Goal: Task Accomplishment & Management: Use online tool/utility

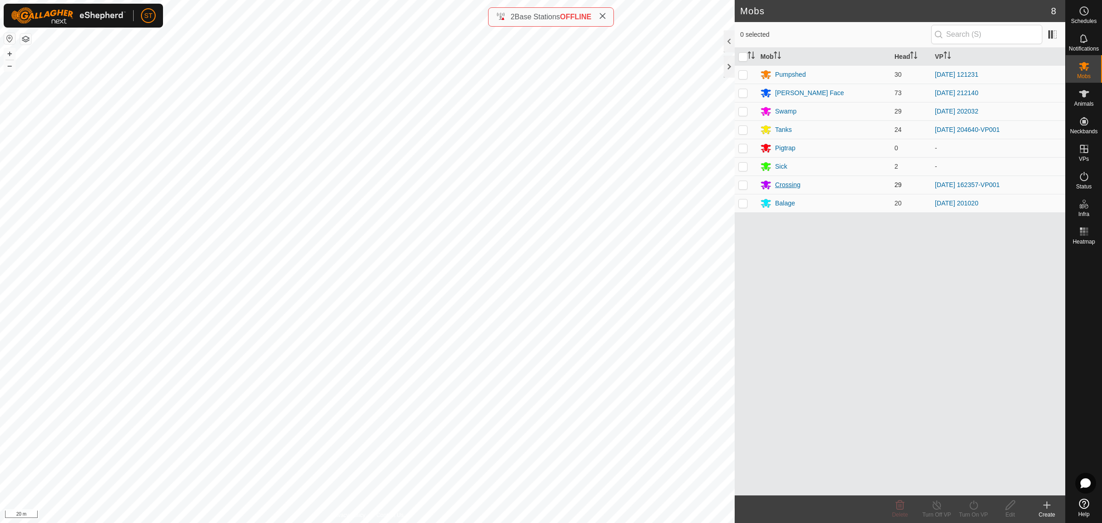
click at [779, 187] on div "Crossing" at bounding box center [787, 185] width 25 height 10
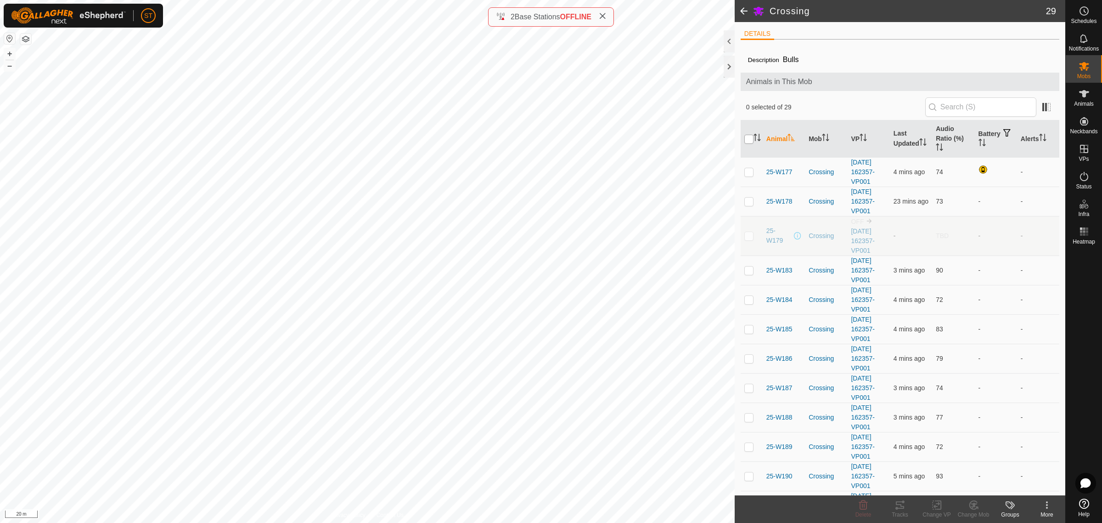
click at [747, 140] on input "checkbox" at bounding box center [748, 139] width 9 height 9
checkbox input "true"
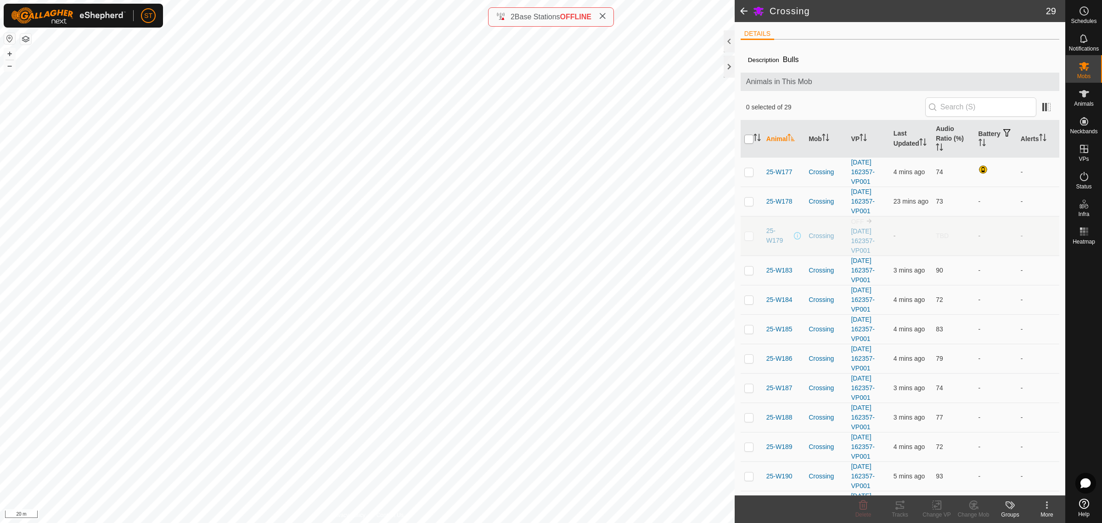
checkbox input "true"
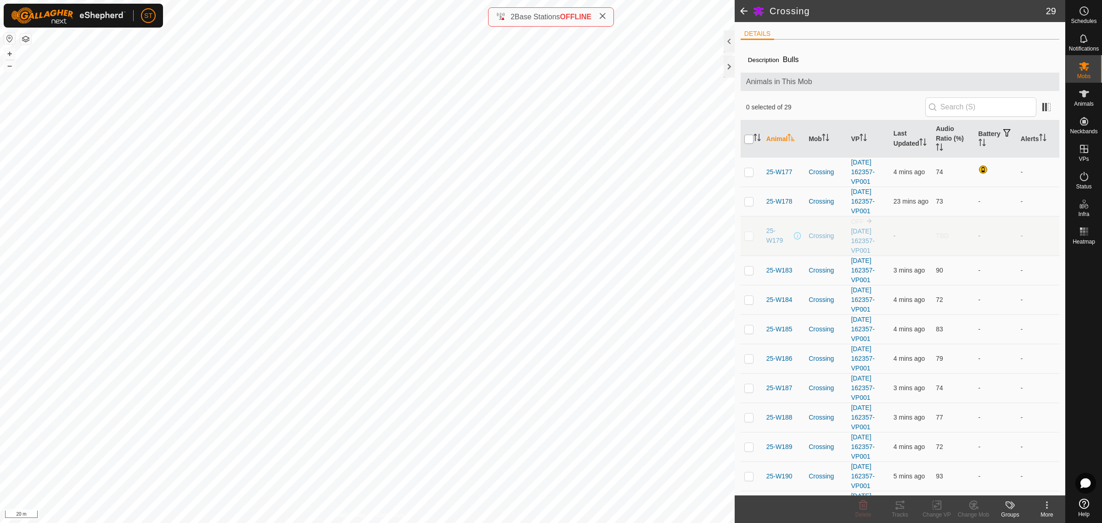
checkbox input "true"
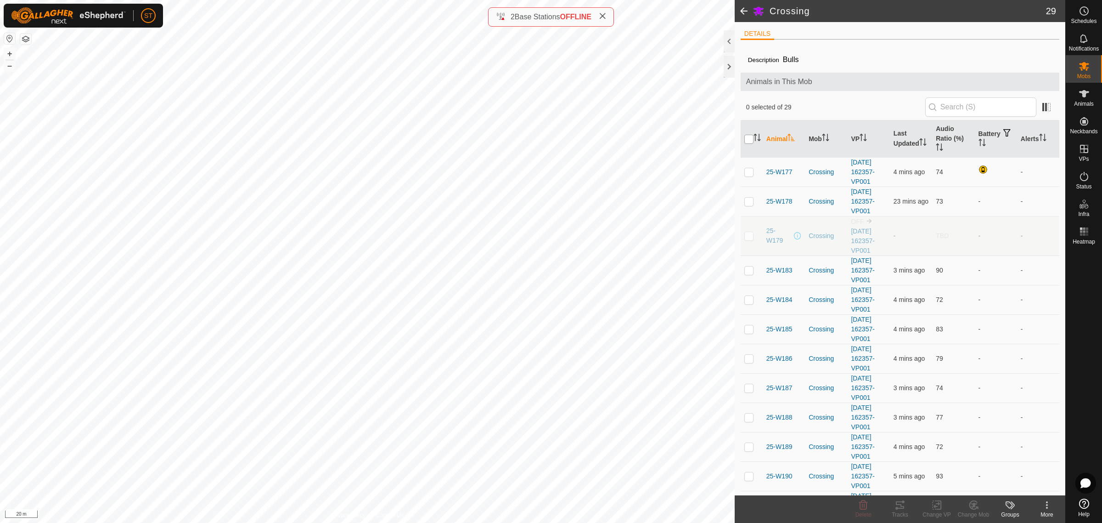
checkbox input "true"
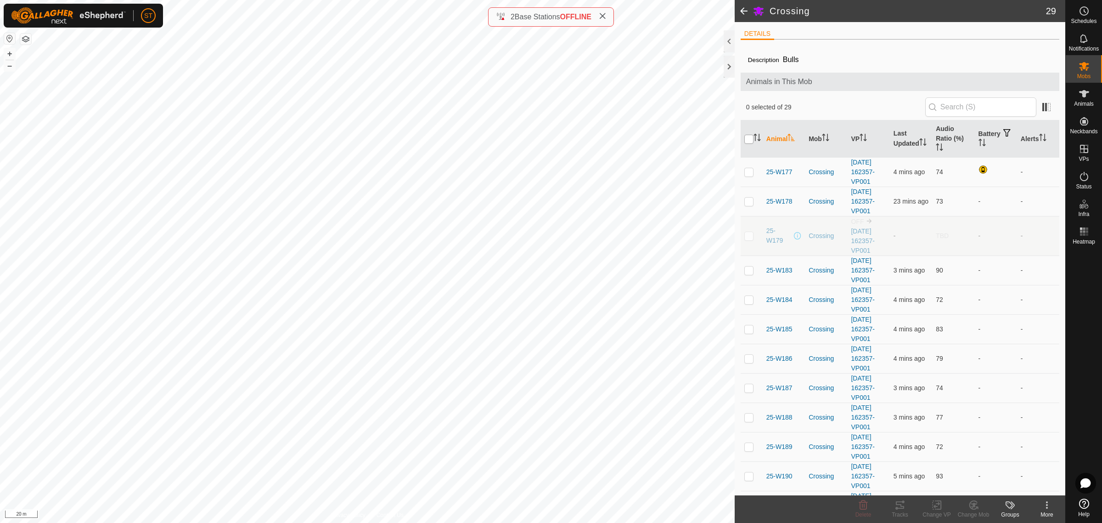
checkbox input "true"
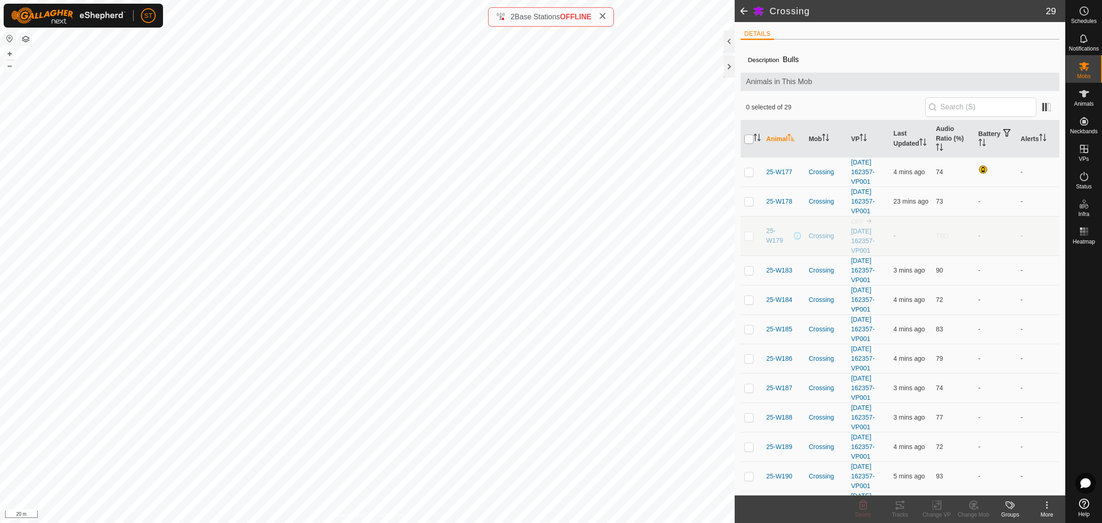
checkbox input "true"
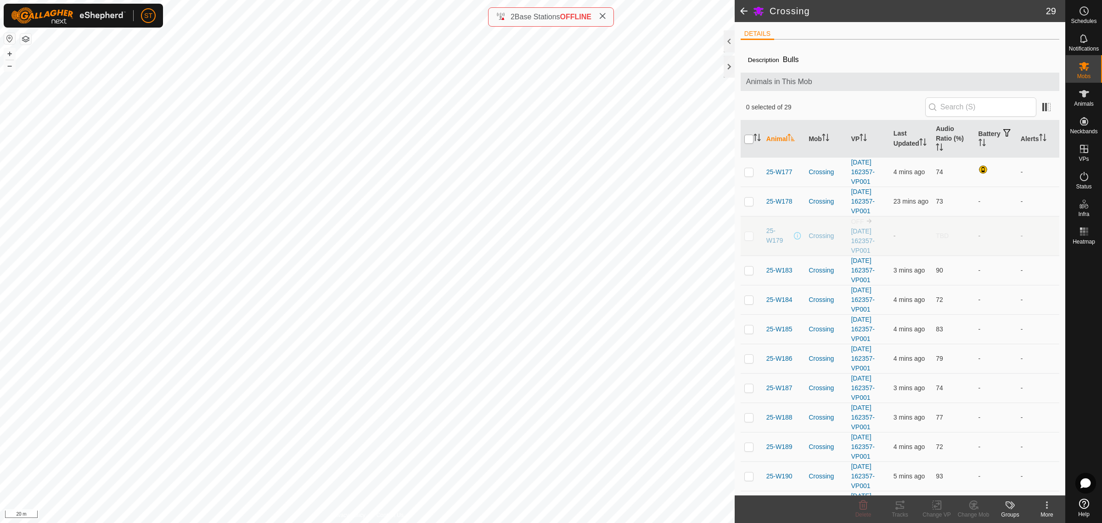
checkbox input "true"
click at [939, 505] on icon at bounding box center [936, 504] width 11 height 11
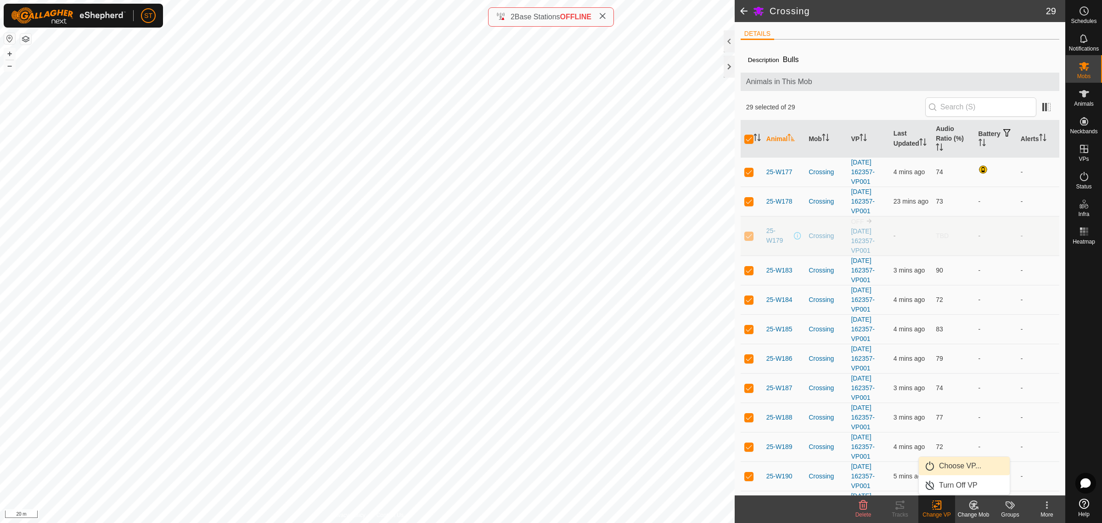
click at [958, 463] on link "Choose VP..." at bounding box center [964, 465] width 91 height 18
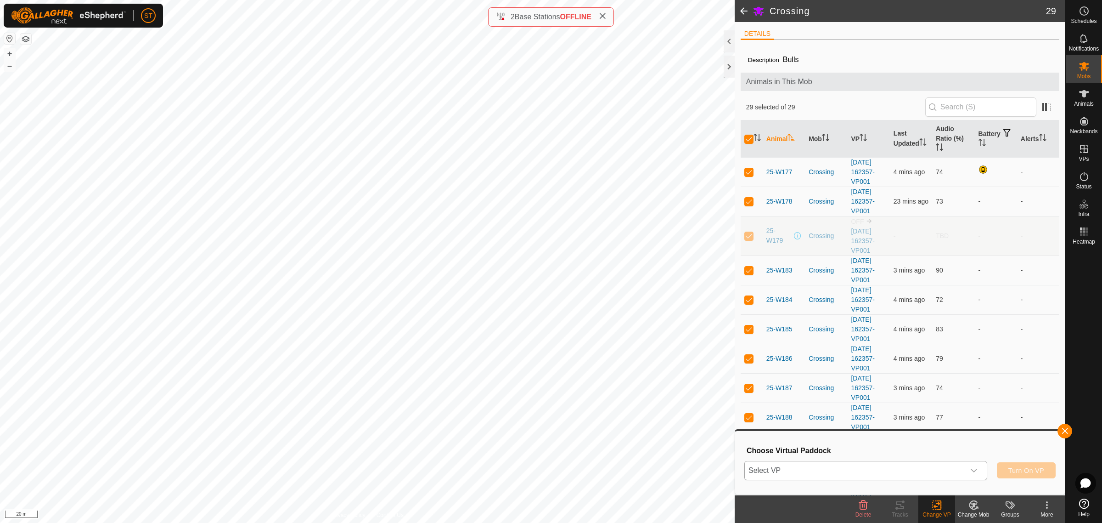
click at [974, 467] on icon "dropdown trigger" at bounding box center [973, 470] width 7 height 7
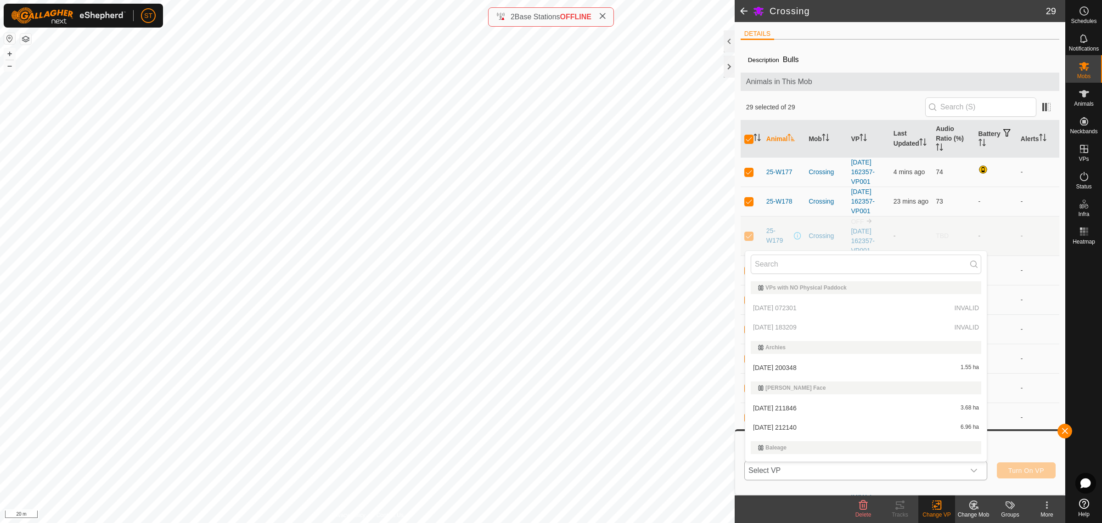
click at [787, 364] on li "[DATE] 200348 1.55 ha" at bounding box center [866, 367] width 242 height 18
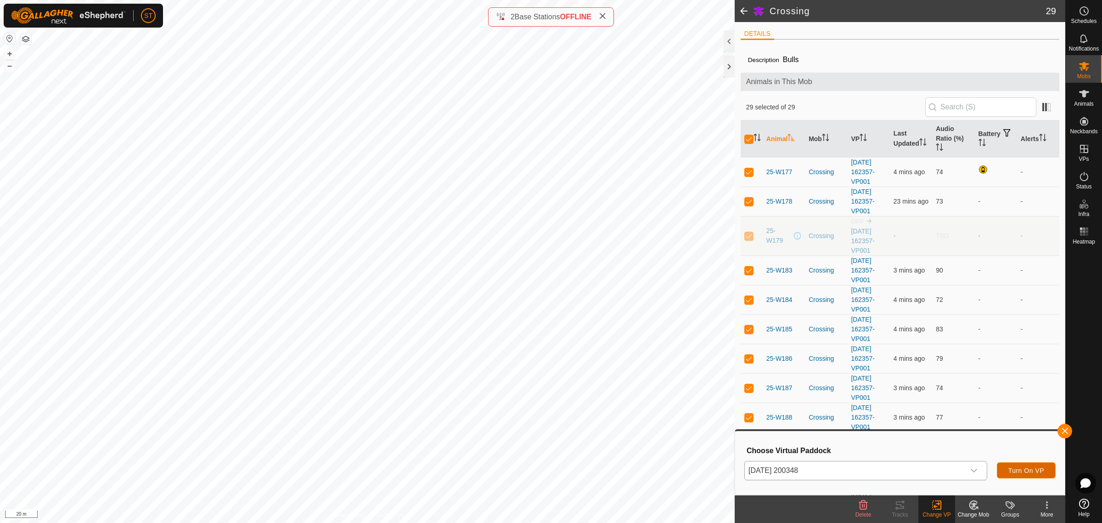
click at [1018, 467] on span "Turn On VP" at bounding box center [1026, 470] width 36 height 7
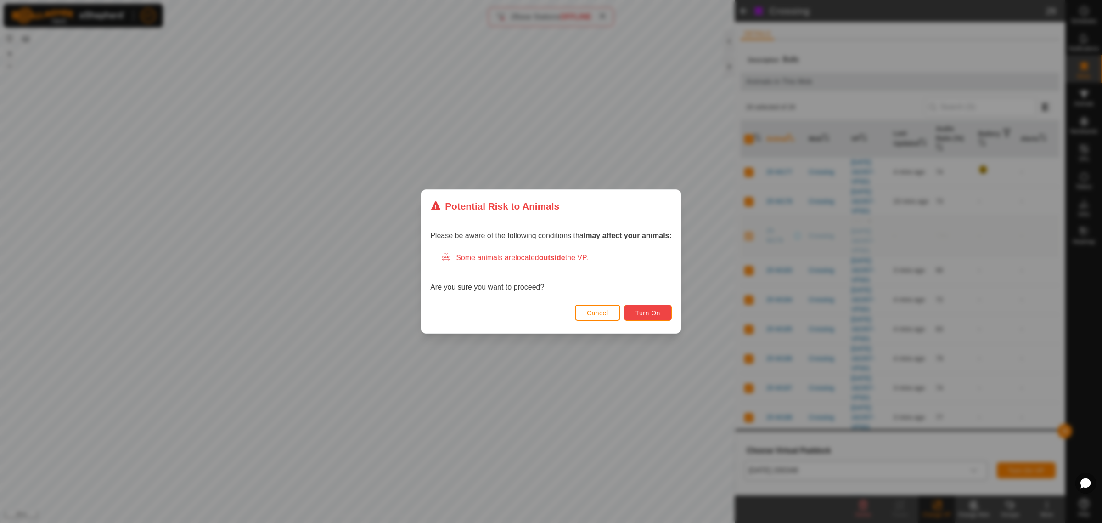
click at [653, 313] on span "Turn On" at bounding box center [647, 312] width 25 height 7
